Goal: Task Accomplishment & Management: Use online tool/utility

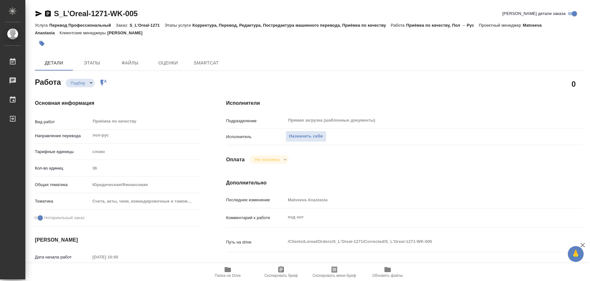
type textarea "x"
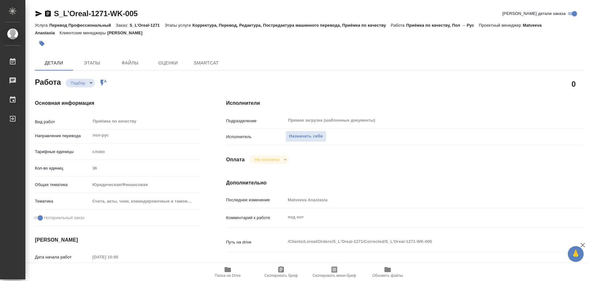
type textarea "x"
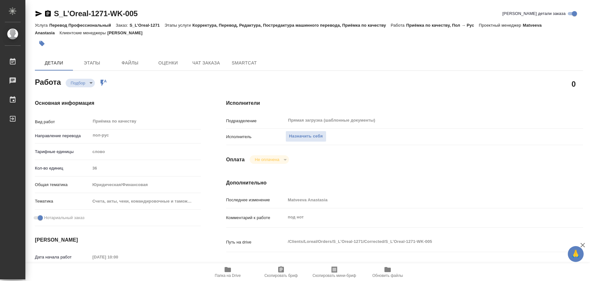
type textarea "x"
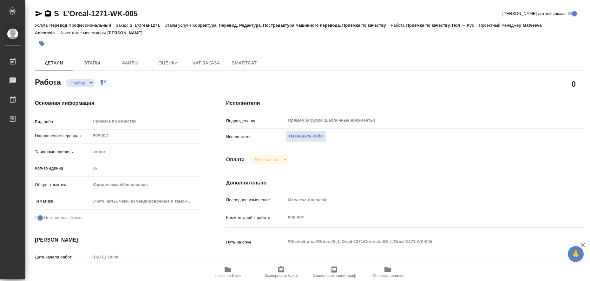
type textarea "x"
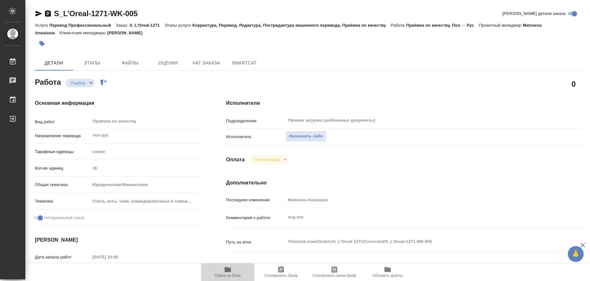
click at [226, 267] on icon "button" at bounding box center [228, 269] width 6 height 5
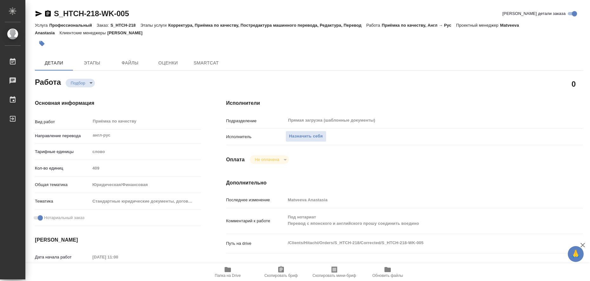
type textarea "x"
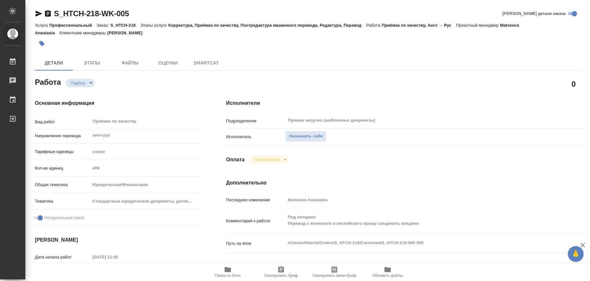
type textarea "x"
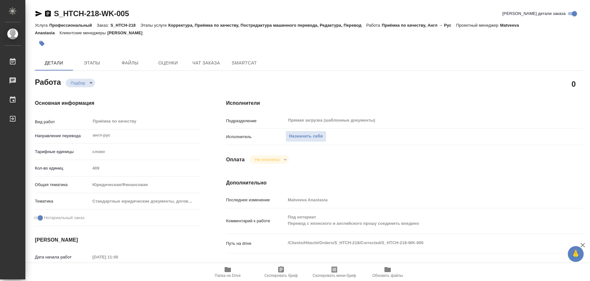
scroll to position [159, 0]
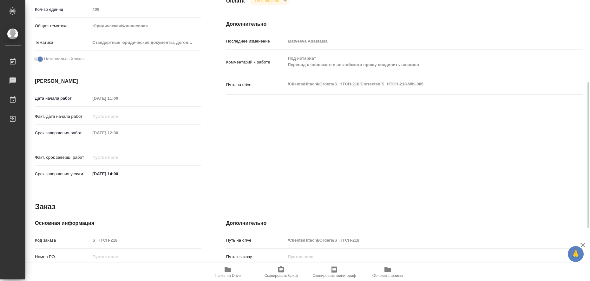
type textarea "x"
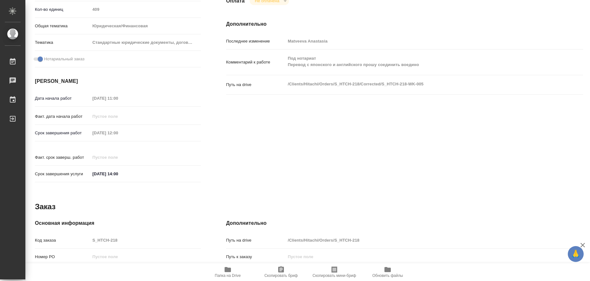
type textarea "x"
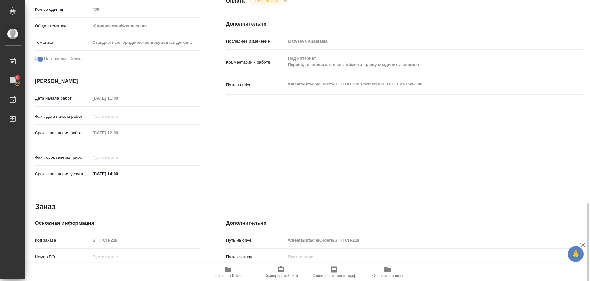
scroll to position [260, 0]
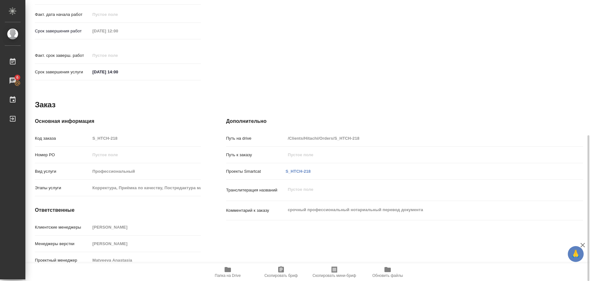
click at [232, 268] on span "Папка на Drive" at bounding box center [228, 271] width 46 height 12
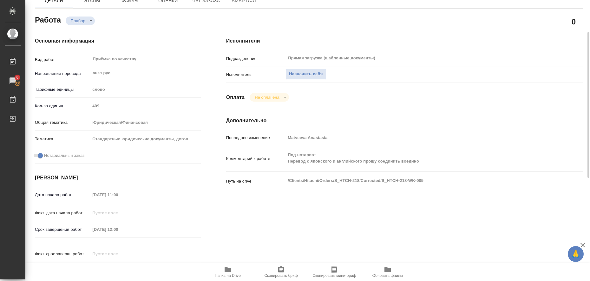
scroll to position [0, 0]
